Goal: Information Seeking & Learning: Learn about a topic

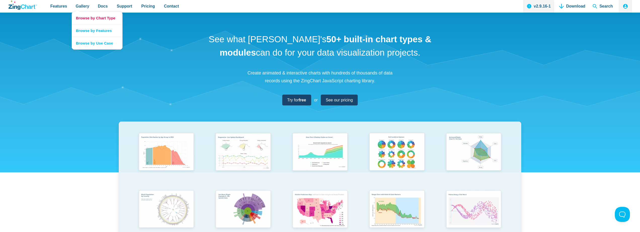
click at [82, 17] on link "Browse by Chart Type" at bounding box center [97, 18] width 50 height 12
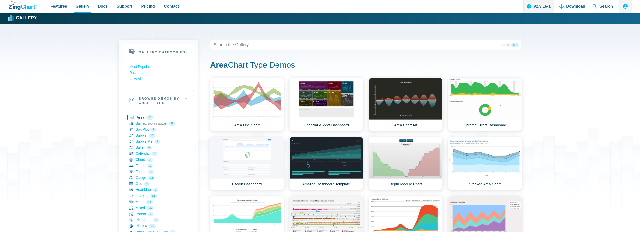
click at [82, 17] on div "Gallery Back to Gallery" at bounding box center [320, 18] width 625 height 11
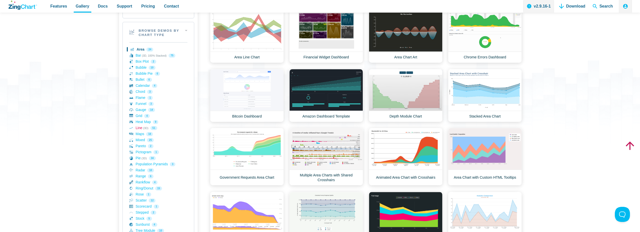
scroll to position [69, 0]
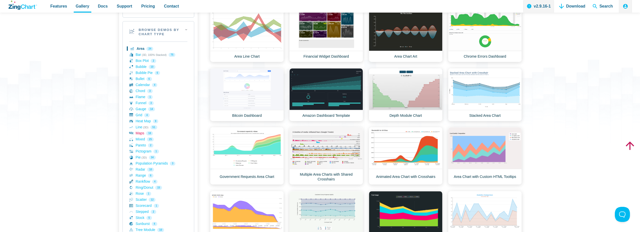
click at [139, 132] on link "Maps 18" at bounding box center [158, 133] width 58 height 6
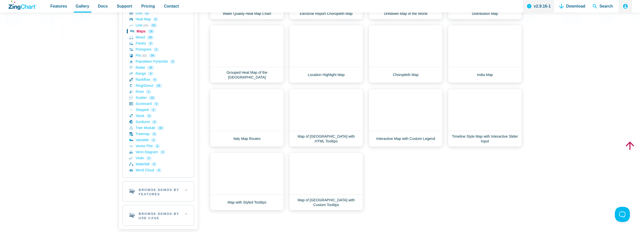
scroll to position [173, 0]
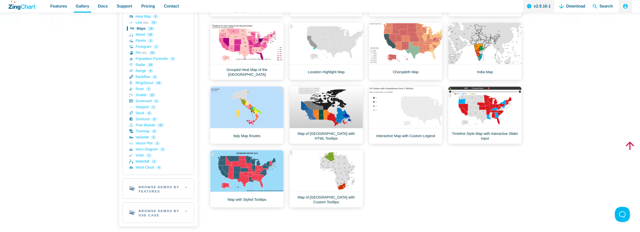
click at [487, 179] on div "Area Demos Area Line Chart Financial Widget Dashboard Area Chart Art Chrome Err…" at bounding box center [365, 55] width 311 height 303
click at [420, 173] on div "Area Demos Area Line Chart Financial Widget Dashboard Area Chart Art Chrome Err…" at bounding box center [365, 55] width 311 height 303
click at [409, 172] on div "Area Demos Area Line Chart Financial Widget Dashboard Area Chart Art Chrome Err…" at bounding box center [365, 55] width 311 height 303
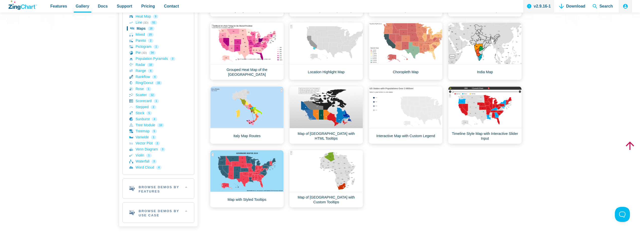
click at [409, 172] on div "Area Demos Area Line Chart Financial Widget Dashboard Area Chart Art Chrome Err…" at bounding box center [365, 55] width 311 height 303
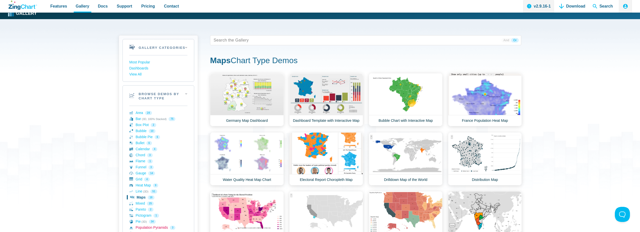
scroll to position [4, 0]
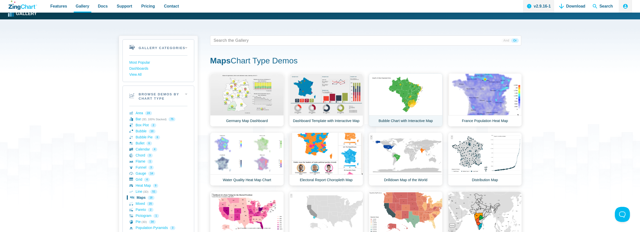
click at [402, 98] on link "Bubble Chart with Interactive Map" at bounding box center [406, 99] width 74 height 53
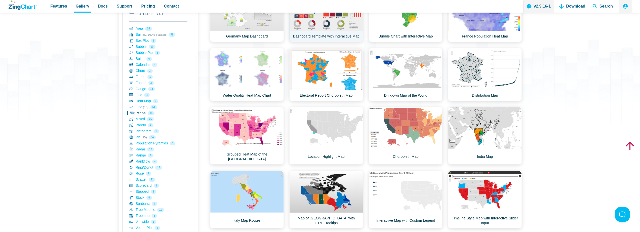
scroll to position [96, 0]
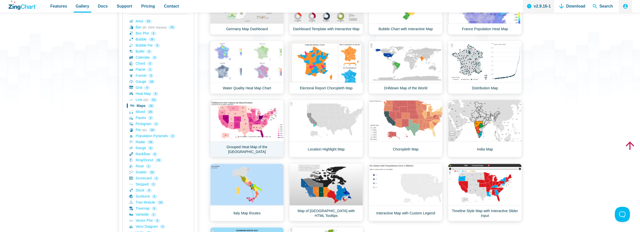
click at [231, 125] on link "Grouped Heat Map of the US" at bounding box center [247, 129] width 74 height 58
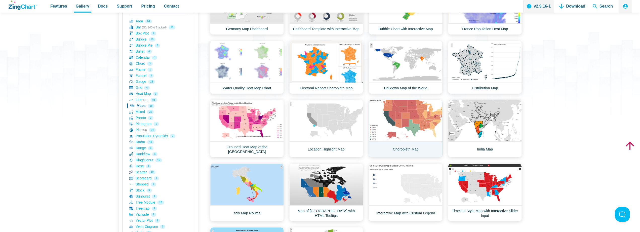
click at [402, 123] on link "Choropleth Map" at bounding box center [406, 129] width 74 height 58
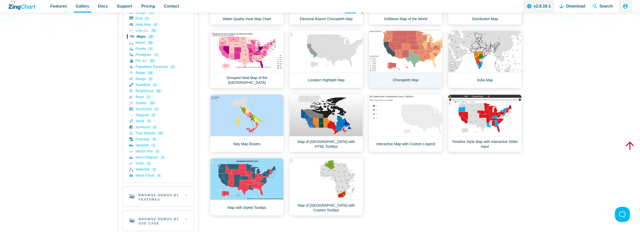
scroll to position [166, 0]
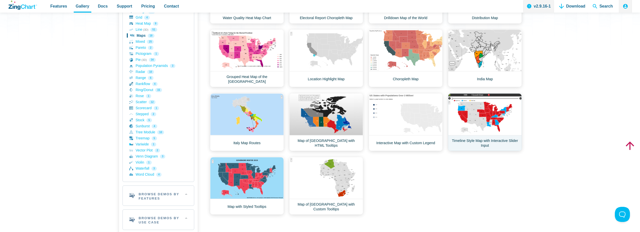
click at [490, 112] on link "Timeline Style Map with Interactive Slider Input" at bounding box center [485, 122] width 74 height 58
click at [249, 175] on link "Map with Styled Tooltips" at bounding box center [247, 186] width 74 height 58
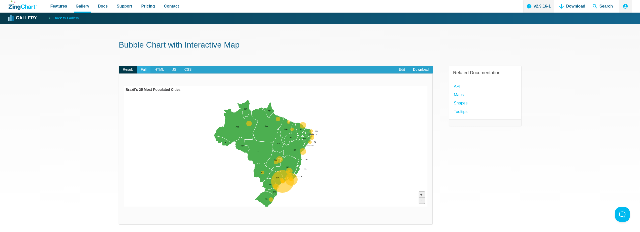
click at [144, 70] on span "Full" at bounding box center [144, 70] width 14 height 8
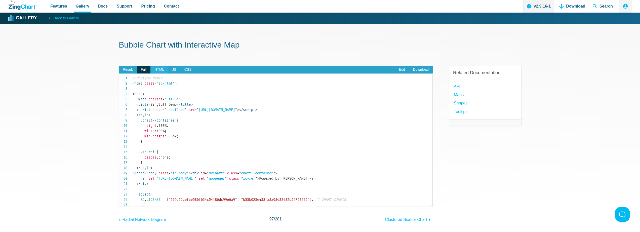
click at [159, 70] on span "HTML" at bounding box center [159, 70] width 18 height 8
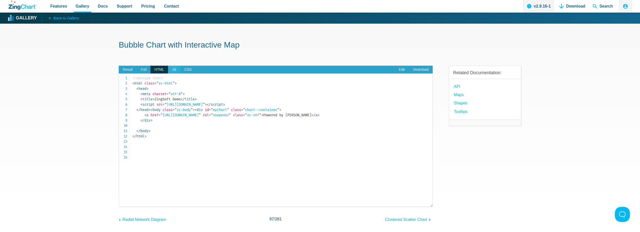
click at [175, 69] on span "JS" at bounding box center [174, 70] width 12 height 8
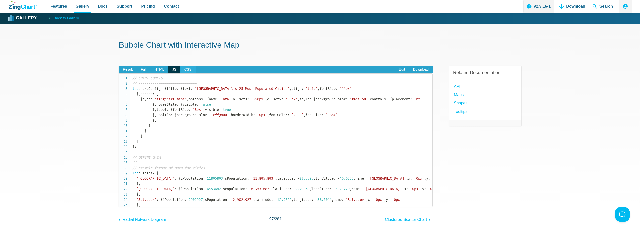
click at [189, 68] on span "CSS" at bounding box center [187, 70] width 15 height 8
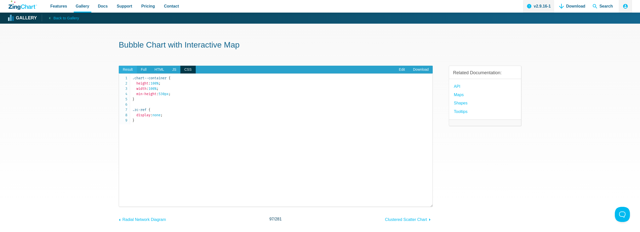
click at [127, 69] on span "Result" at bounding box center [128, 70] width 18 height 8
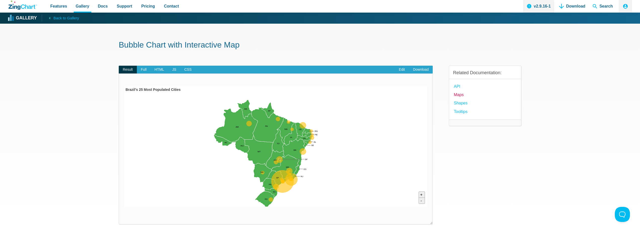
click at [459, 94] on link "Maps" at bounding box center [459, 94] width 10 height 7
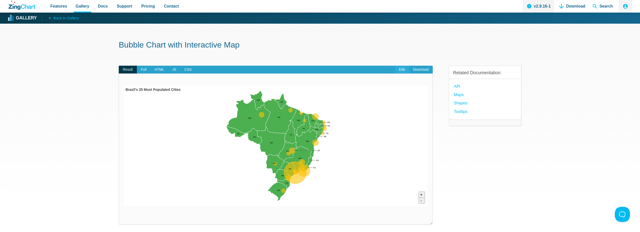
click at [401, 71] on link "Edit" at bounding box center [402, 70] width 14 height 8
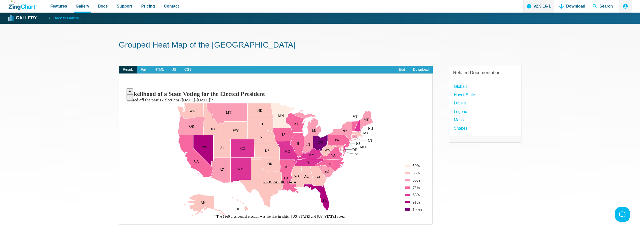
click at [463, 169] on div "Related Documentation: globals hover state Labels Legend Maps Shapes" at bounding box center [485, 149] width 72 height 183
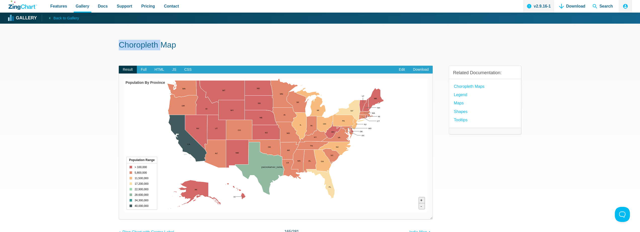
drag, startPoint x: 120, startPoint y: 44, endPoint x: 161, endPoint y: 46, distance: 41.8
click at [161, 46] on h1 "Choropleth Map" at bounding box center [320, 45] width 402 height 11
click at [401, 69] on link "Edit" at bounding box center [402, 70] width 14 height 8
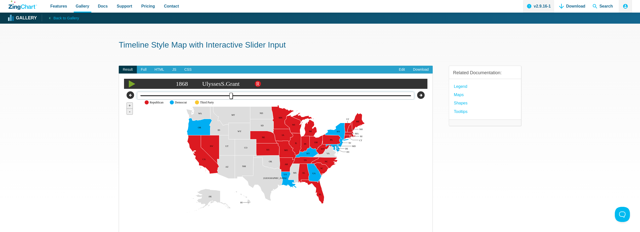
click at [234, 97] on input "App Content" at bounding box center [275, 96] width 277 height 8
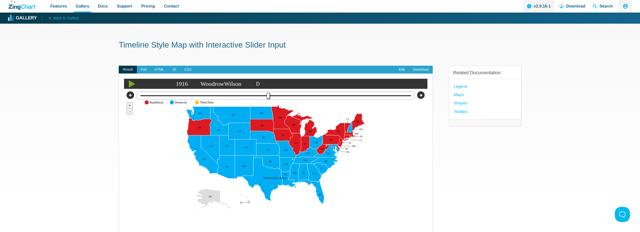
click at [268, 94] on input "App Content" at bounding box center [275, 96] width 277 height 8
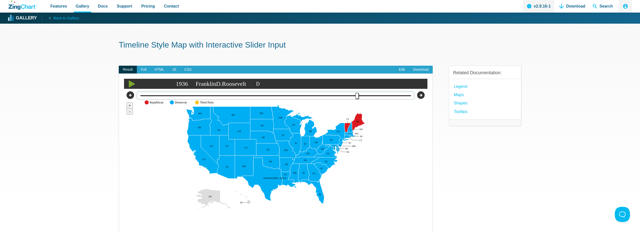
click at [353, 96] on input "App Content" at bounding box center [275, 96] width 277 height 8
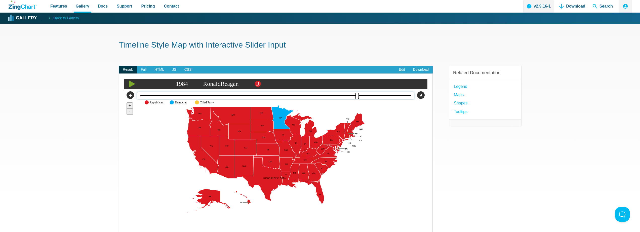
click at [353, 96] on input "App Content" at bounding box center [275, 96] width 277 height 8
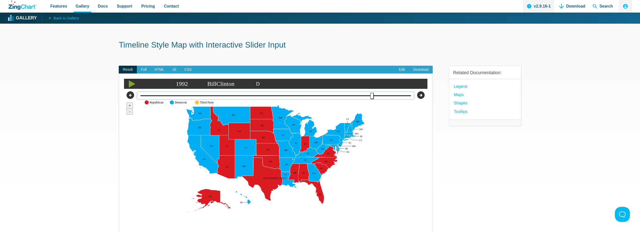
type input "31"
click at [373, 97] on input "App Content" at bounding box center [275, 96] width 277 height 8
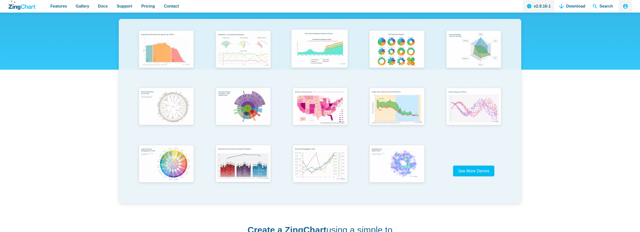
scroll to position [103, 0]
click at [478, 170] on span "See More Demos" at bounding box center [471, 170] width 31 height 4
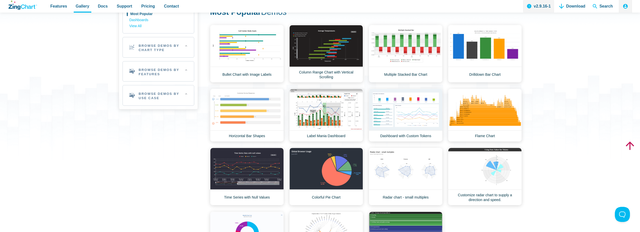
scroll to position [48, 0]
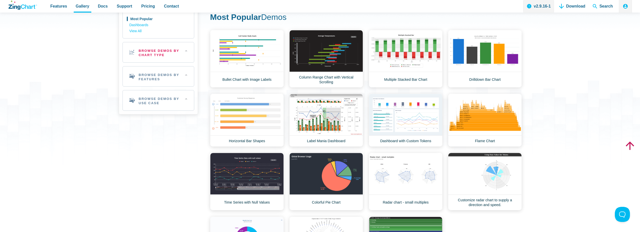
click at [187, 50] on h2 "Browse Demos By Chart Type" at bounding box center [158, 52] width 71 height 20
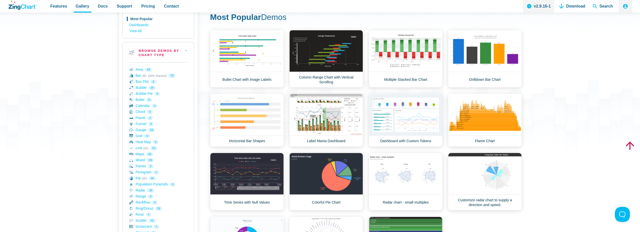
click at [186, 50] on h2 "Browse Demos By Chart Type" at bounding box center [158, 52] width 71 height 20
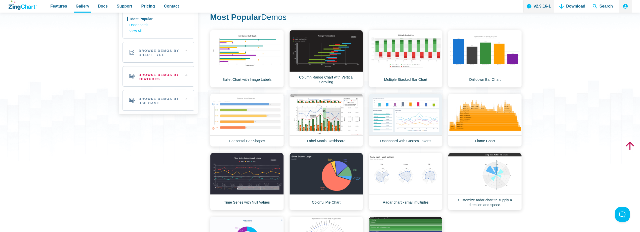
click at [184, 76] on h2 "Browse Demos By Features" at bounding box center [158, 76] width 71 height 20
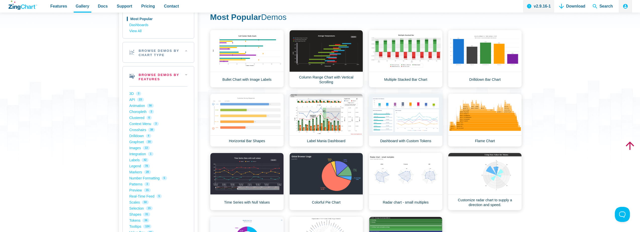
click at [184, 76] on h2 "Browse Demos By Features" at bounding box center [158, 76] width 71 height 20
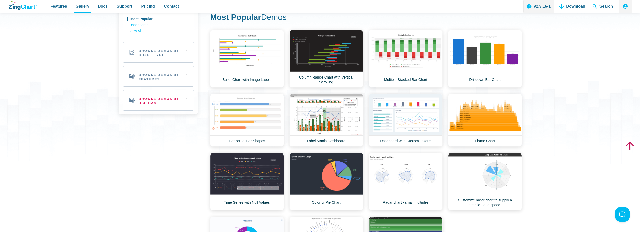
click at [184, 99] on h2 "Browse Demos By Use Case" at bounding box center [158, 100] width 71 height 20
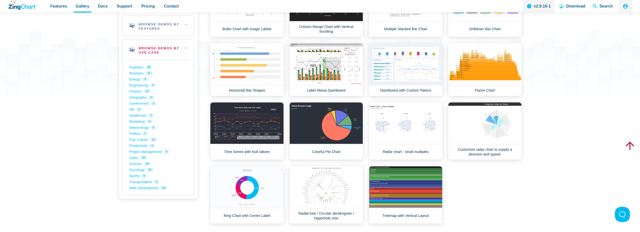
scroll to position [103, 0]
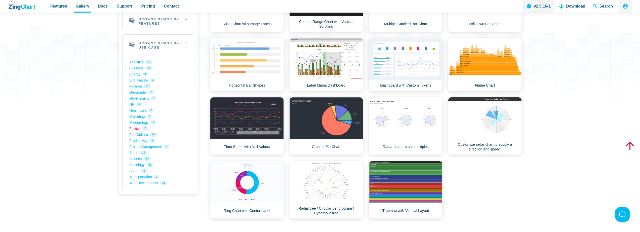
click at [135, 128] on link "Politics 7" at bounding box center [158, 128] width 58 height 6
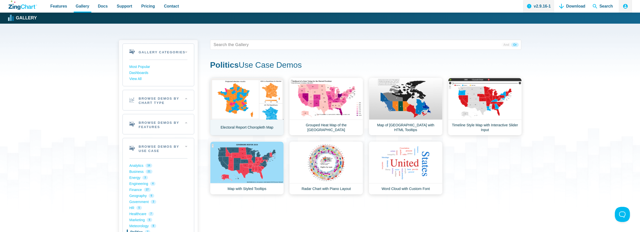
click at [235, 100] on link "Electoral Report Choropleth Map" at bounding box center [247, 107] width 74 height 58
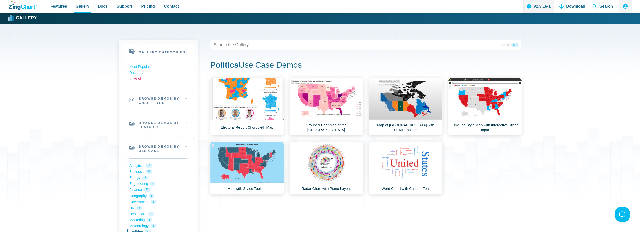
click at [137, 79] on link "View All" at bounding box center [158, 79] width 58 height 6
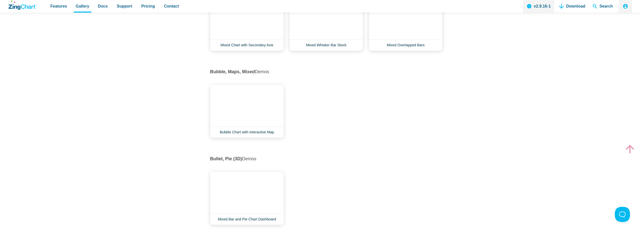
scroll to position [1935, 0]
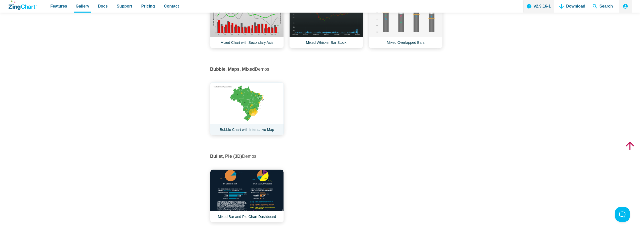
click at [257, 135] on link "Bubble Chart with Interactive Map" at bounding box center [247, 108] width 74 height 53
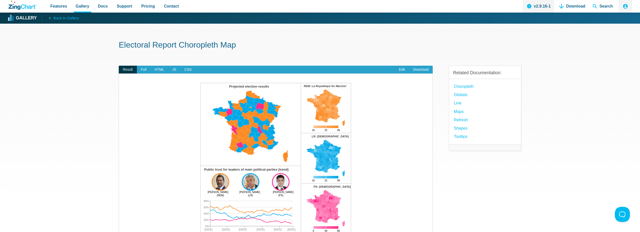
click at [208, 43] on h1 "Electoral Report Choropleth Map" at bounding box center [320, 45] width 402 height 11
click at [66, 18] on span "Back to Gallery" at bounding box center [66, 18] width 26 height 7
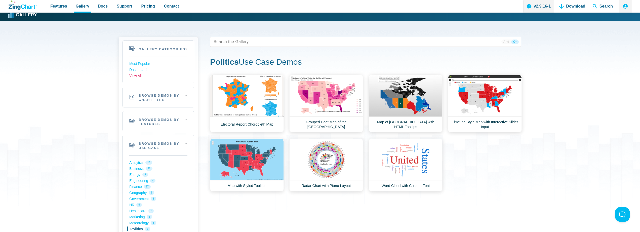
click at [139, 76] on link "View All" at bounding box center [158, 76] width 58 height 6
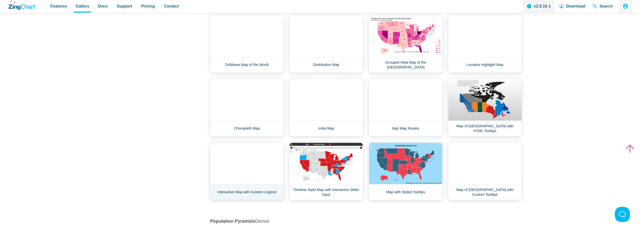
scroll to position [3582, 0]
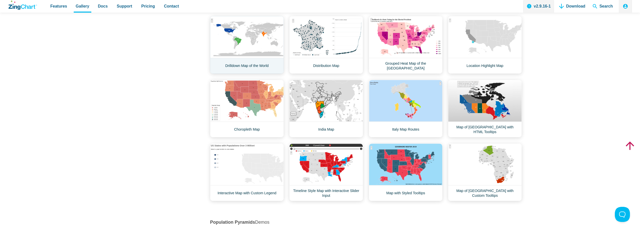
click at [248, 55] on link "Drilldown Map of the World" at bounding box center [247, 45] width 74 height 58
click at [482, 51] on link "Location Highlight Map" at bounding box center [485, 45] width 74 height 58
click at [261, 164] on link "Interactive Map with Custom Legend" at bounding box center [247, 172] width 74 height 58
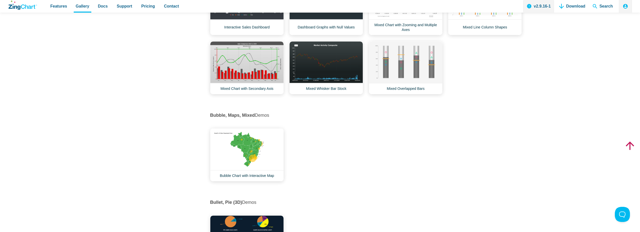
scroll to position [1883, 0]
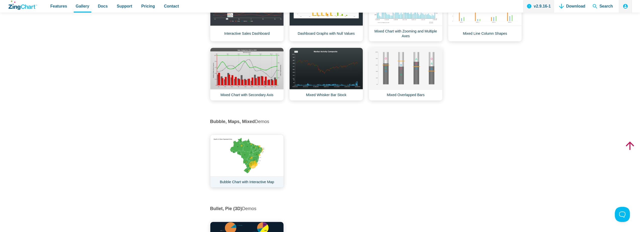
click at [252, 166] on link "Bubble Chart with Interactive Map" at bounding box center [247, 161] width 74 height 53
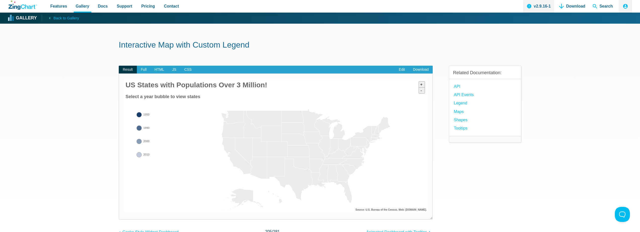
click at [124, 212] on area "1990" at bounding box center [124, 212] width 0 height 0
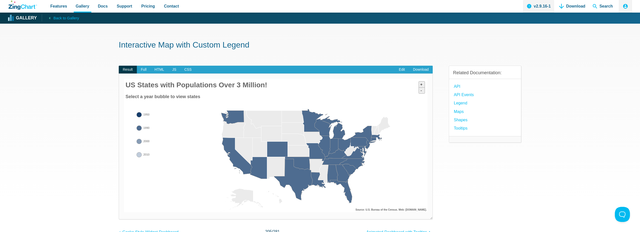
click at [124, 212] on area "2000" at bounding box center [124, 212] width 0 height 0
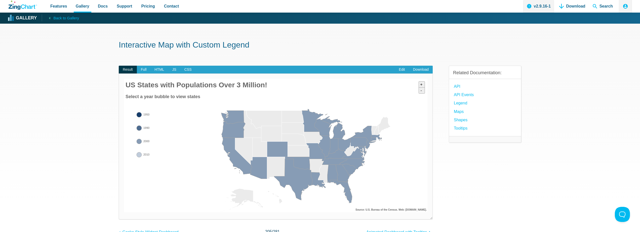
click at [124, 212] on area "2010" at bounding box center [124, 212] width 0 height 0
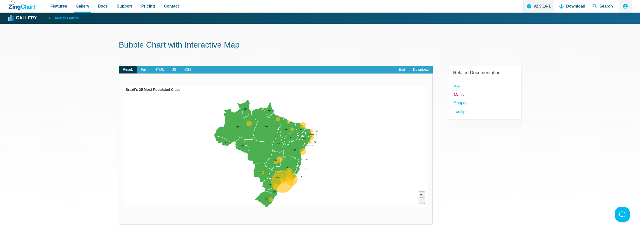
click at [459, 96] on link "Maps" at bounding box center [459, 94] width 10 height 7
click at [460, 94] on link "Maps" at bounding box center [459, 94] width 10 height 7
